Goal: Task Accomplishment & Management: Manage account settings

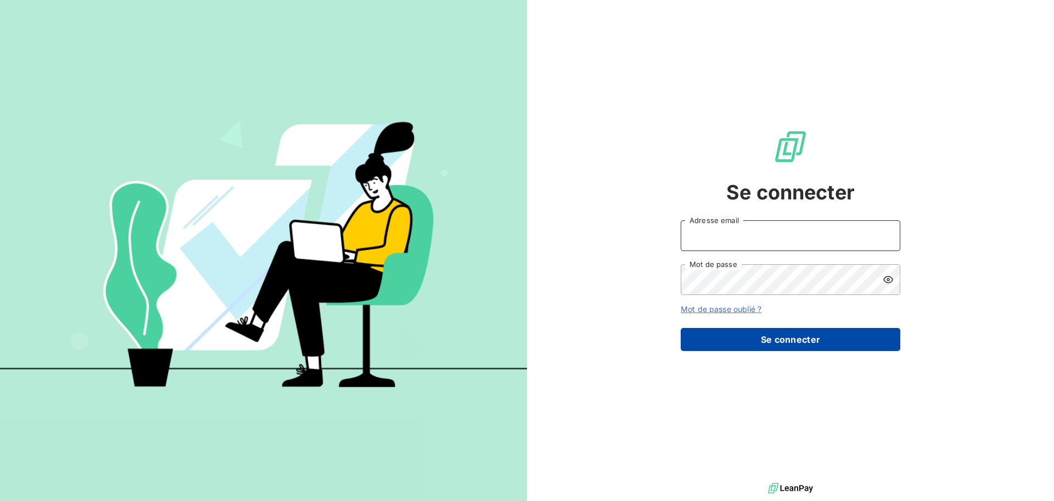
type input "[PERSON_NAME][EMAIL_ADDRESS][DOMAIN_NAME]"
click at [736, 335] on button "Se connecter" at bounding box center [791, 339] width 220 height 23
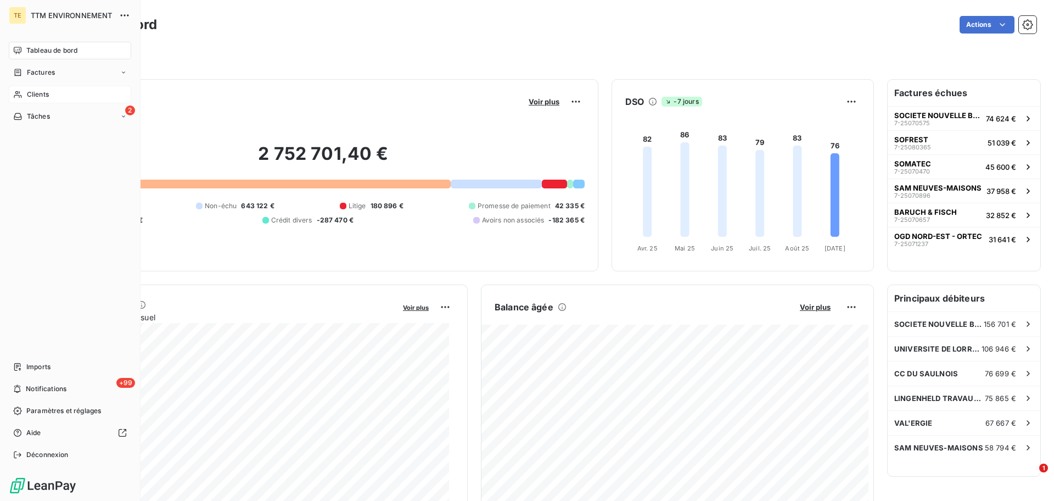
click at [51, 92] on div "Clients" at bounding box center [70, 95] width 122 height 18
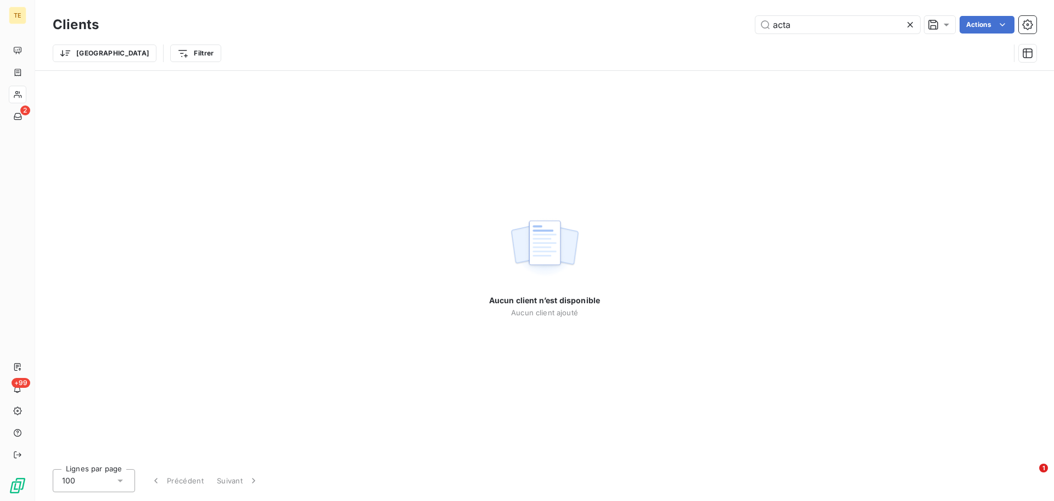
type input "acta"
